Goal: Task Accomplishment & Management: Use online tool/utility

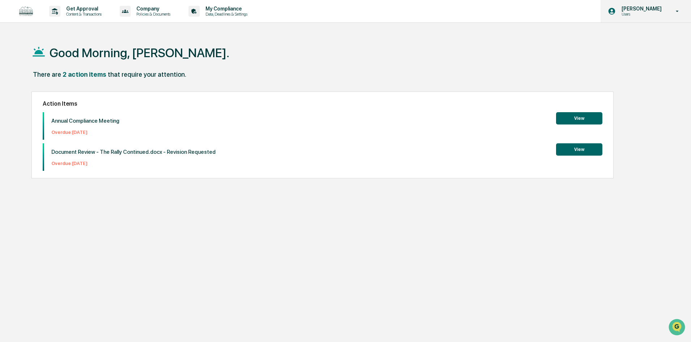
click at [658, 5] on div "Haley Winans Users" at bounding box center [645, 11] width 90 height 22
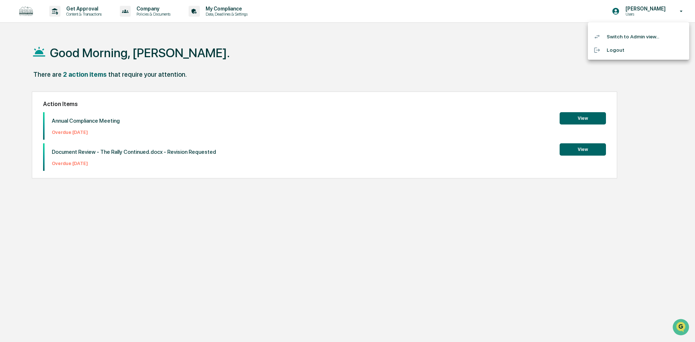
click at [577, 149] on div at bounding box center [347, 171] width 695 height 342
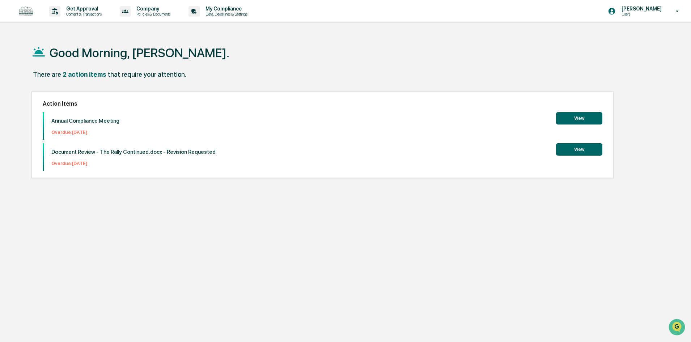
click at [577, 149] on button "View" at bounding box center [579, 149] width 46 height 12
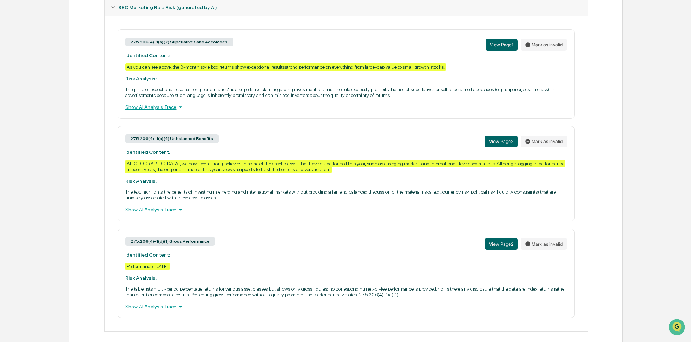
scroll to position [323, 0]
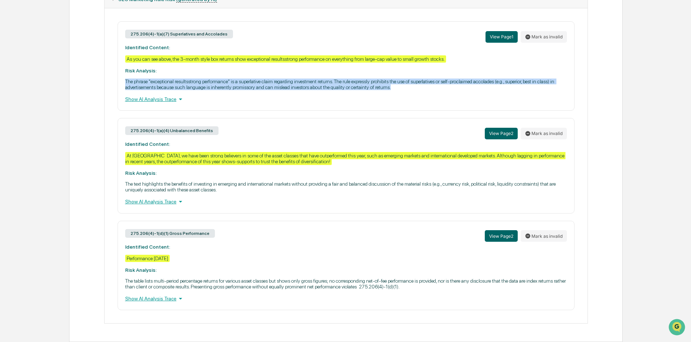
drag, startPoint x: 394, startPoint y: 87, endPoint x: 126, endPoint y: 82, distance: 268.8
click at [126, 82] on p "The phrase "exceptional resultsstrong performance" is a superlative claim regar…" at bounding box center [346, 84] width 442 height 12
copy p "The phrase "exceptional resultsstrong performance" is a superlative claim regar…"
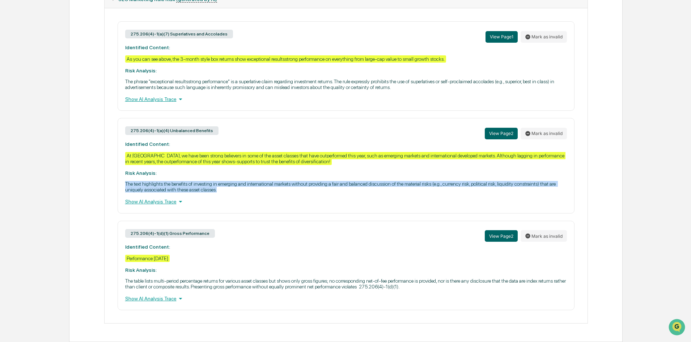
drag, startPoint x: 221, startPoint y: 190, endPoint x: 126, endPoint y: 182, distance: 95.9
click at [126, 182] on p "The text highlights the benefits of investing in emerging and international mar…" at bounding box center [346, 187] width 442 height 12
copy p "The text highlights the benefits of investing in emerging and international mar…"
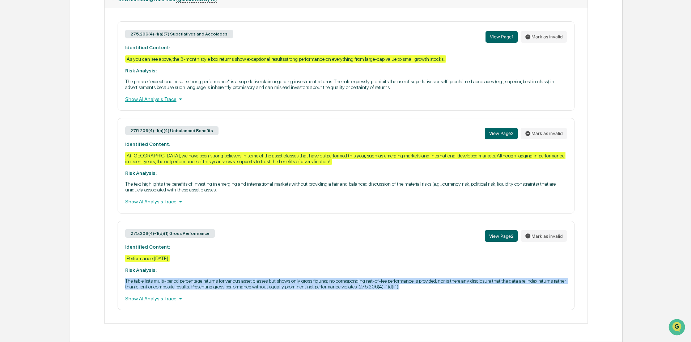
drag, startPoint x: 422, startPoint y: 287, endPoint x: 126, endPoint y: 283, distance: 295.9
click at [126, 283] on p "The table lists multi-period percentage returns for various asset classes but s…" at bounding box center [346, 284] width 442 height 12
copy p "The table lists multi-period percentage returns for various asset classes but s…"
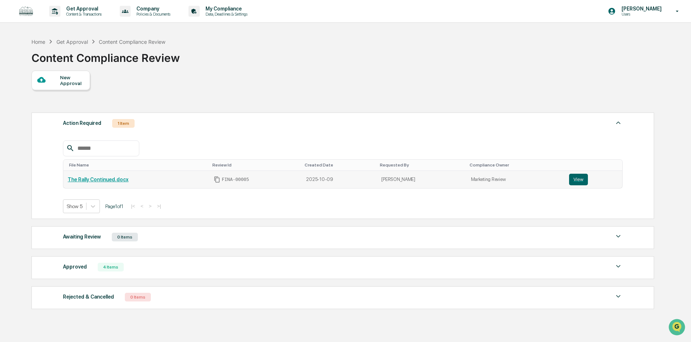
drag, startPoint x: 572, startPoint y: 181, endPoint x: 547, endPoint y: 179, distance: 25.0
click at [572, 181] on button "View" at bounding box center [578, 180] width 19 height 12
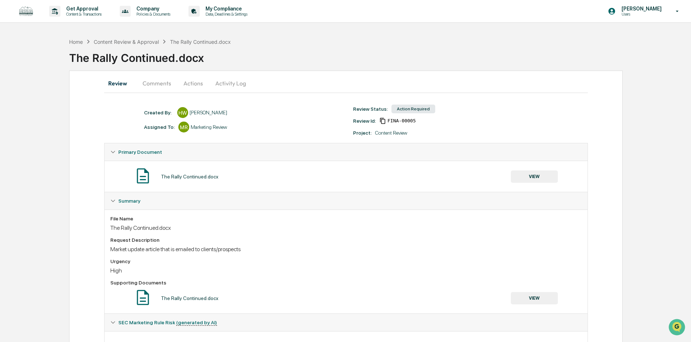
click at [122, 86] on button "Review" at bounding box center [120, 83] width 33 height 17
click at [123, 82] on button "Review" at bounding box center [120, 83] width 33 height 17
click at [111, 150] on icon at bounding box center [112, 151] width 5 height 5
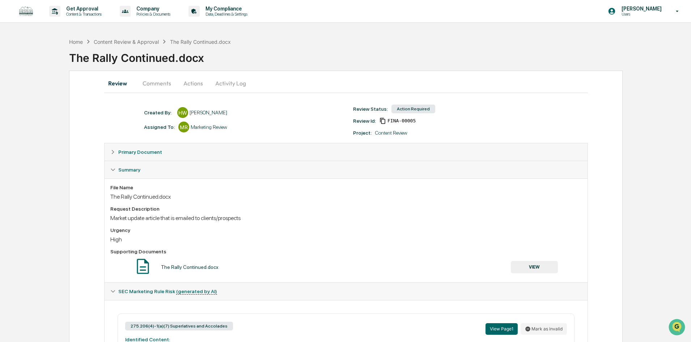
click at [107, 167] on div "Summary" at bounding box center [346, 169] width 483 height 17
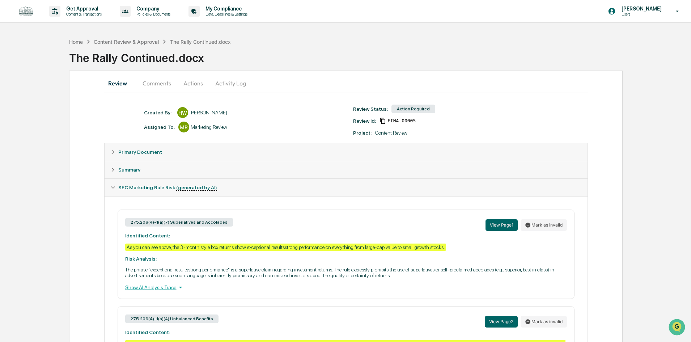
click at [110, 186] on div "SEC Marketing Rule Risk (generated by AI)" at bounding box center [346, 187] width 483 height 17
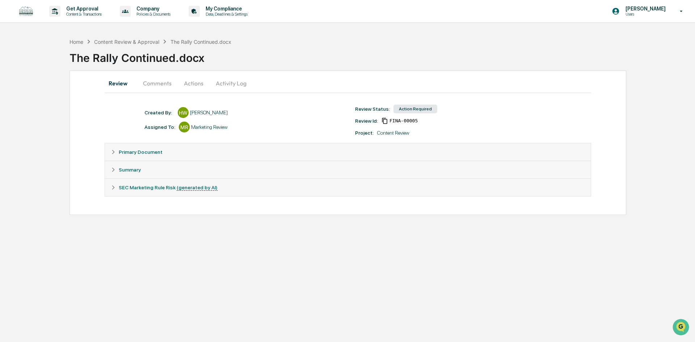
click at [190, 85] on button "Actions" at bounding box center [193, 83] width 33 height 17
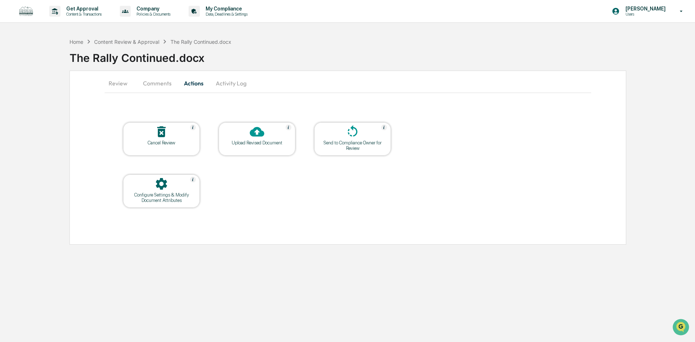
click at [285, 144] on div "Upload Revised Document" at bounding box center [256, 142] width 65 height 5
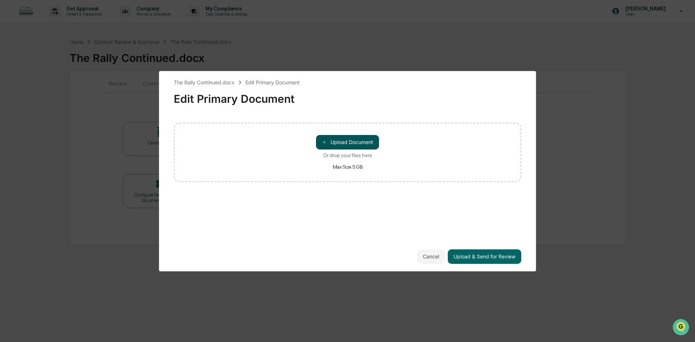
click at [333, 140] on button "＋ Upload Document" at bounding box center [347, 142] width 63 height 14
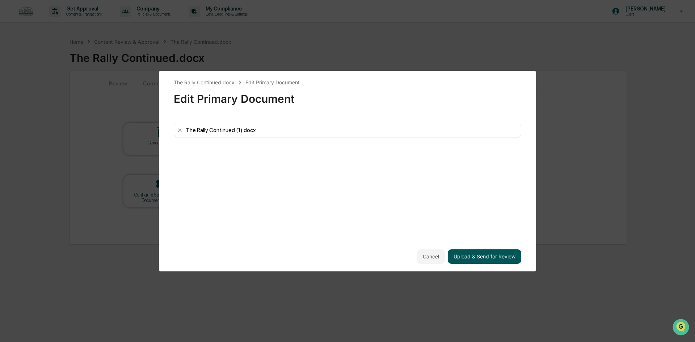
click at [490, 260] on button "Upload & Send for Review" at bounding box center [483, 256] width 73 height 14
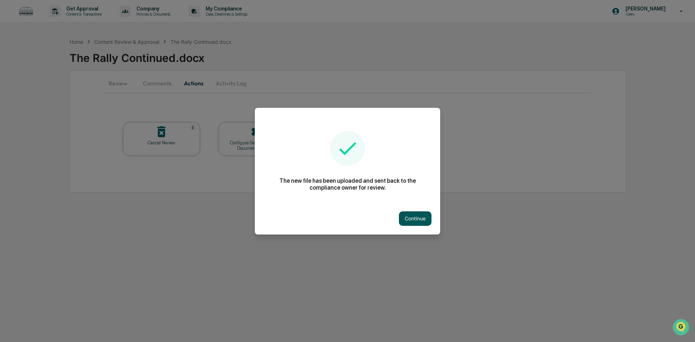
click at [412, 217] on button "Continue" at bounding box center [415, 218] width 33 height 14
